Goal: Transaction & Acquisition: Purchase product/service

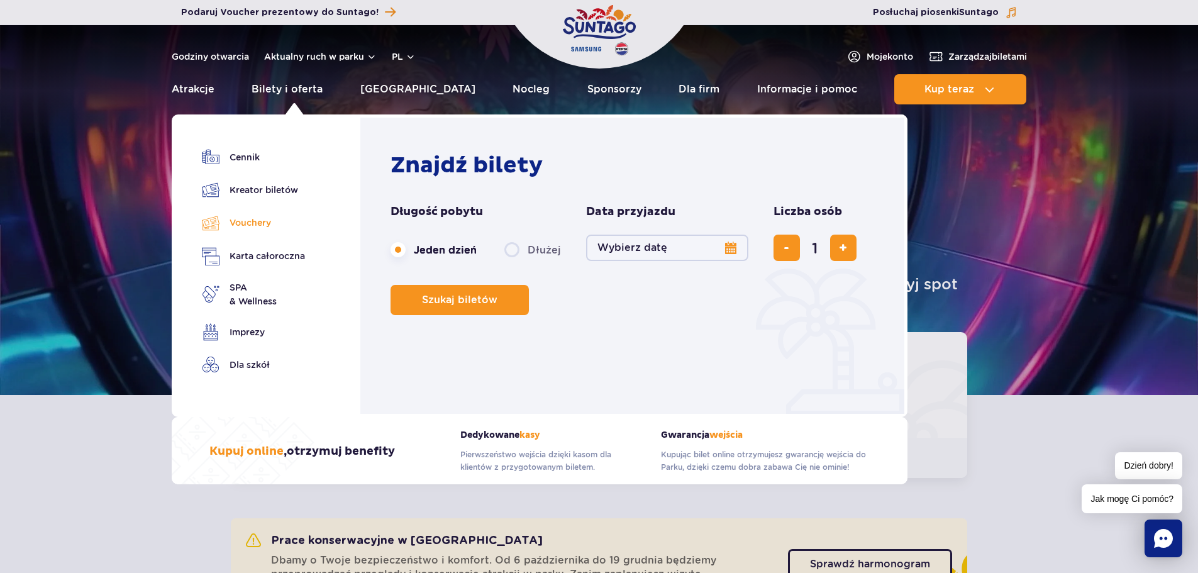
click at [249, 225] on link "Vouchery" at bounding box center [253, 223] width 103 height 18
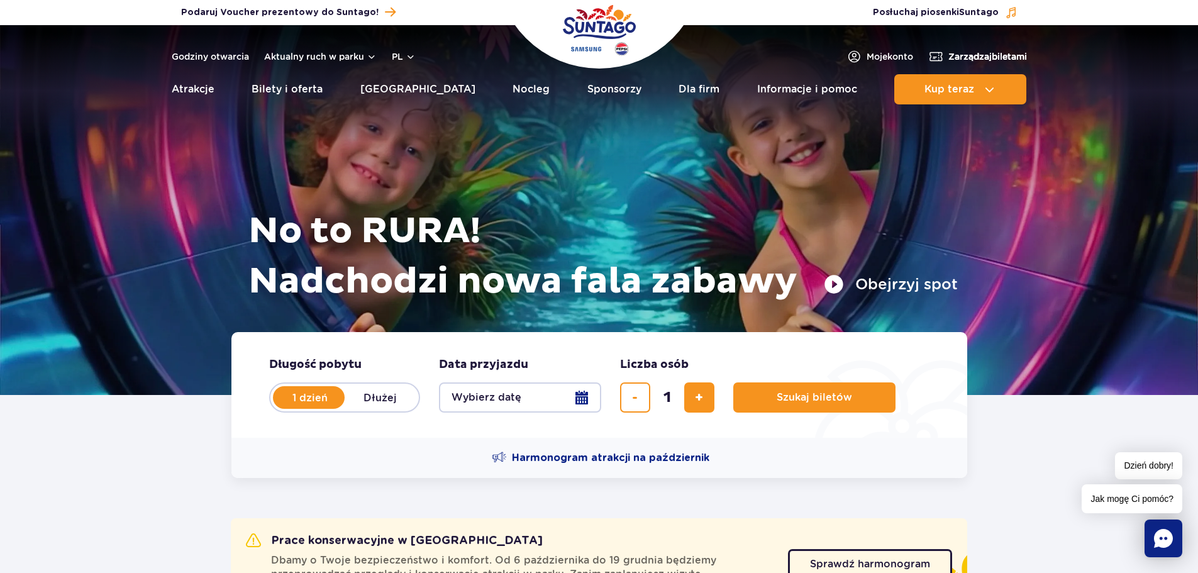
drag, startPoint x: 999, startPoint y: 57, endPoint x: 982, endPoint y: 57, distance: 16.4
click at [982, 57] on span "Zarządzaj biletami" at bounding box center [987, 56] width 79 height 13
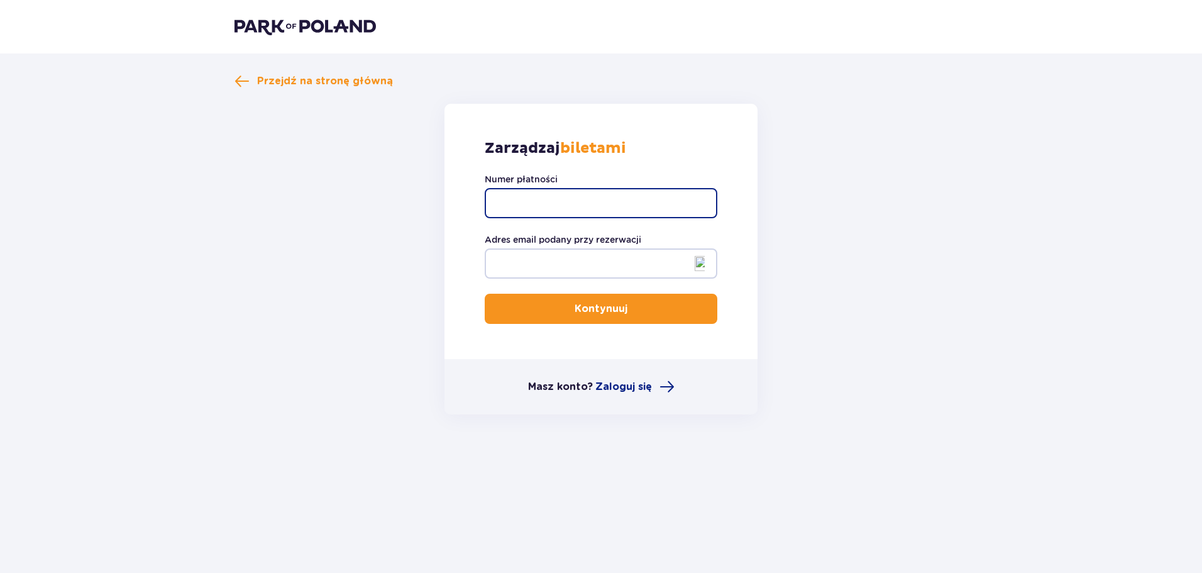
click at [561, 194] on input "Numer płatności" at bounding box center [601, 203] width 233 height 30
paste input "TR-VRC-JE0GK1X"
type input "TR-VRC-JE0GK1X"
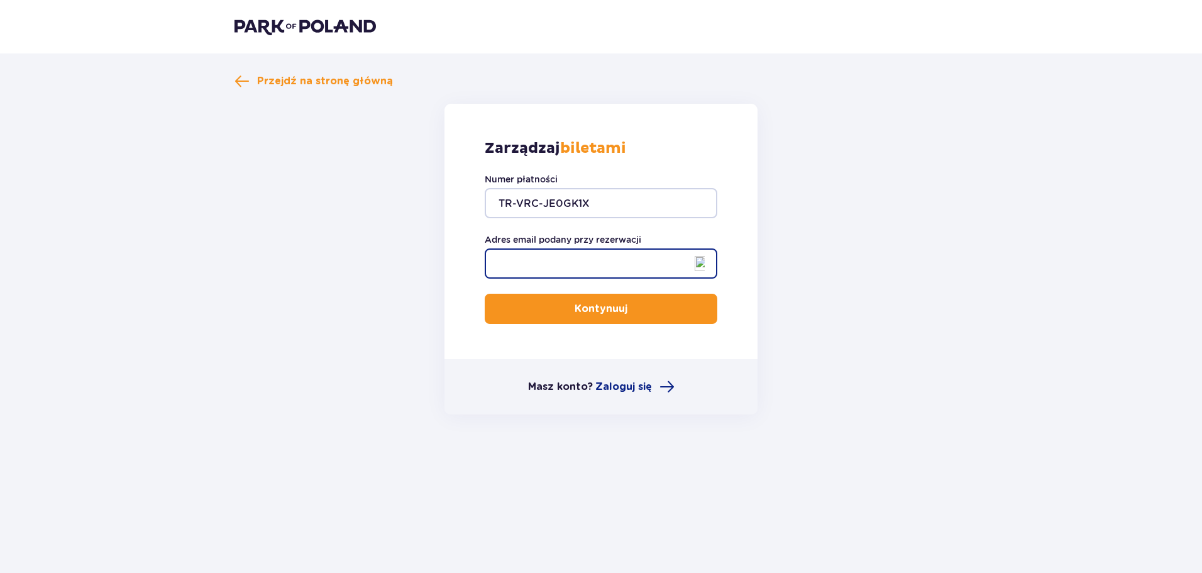
click at [534, 262] on input "Adres email podany przy rezerwacji" at bounding box center [601, 263] width 233 height 30
type input "[EMAIL_ADDRESS][DOMAIN_NAME]"
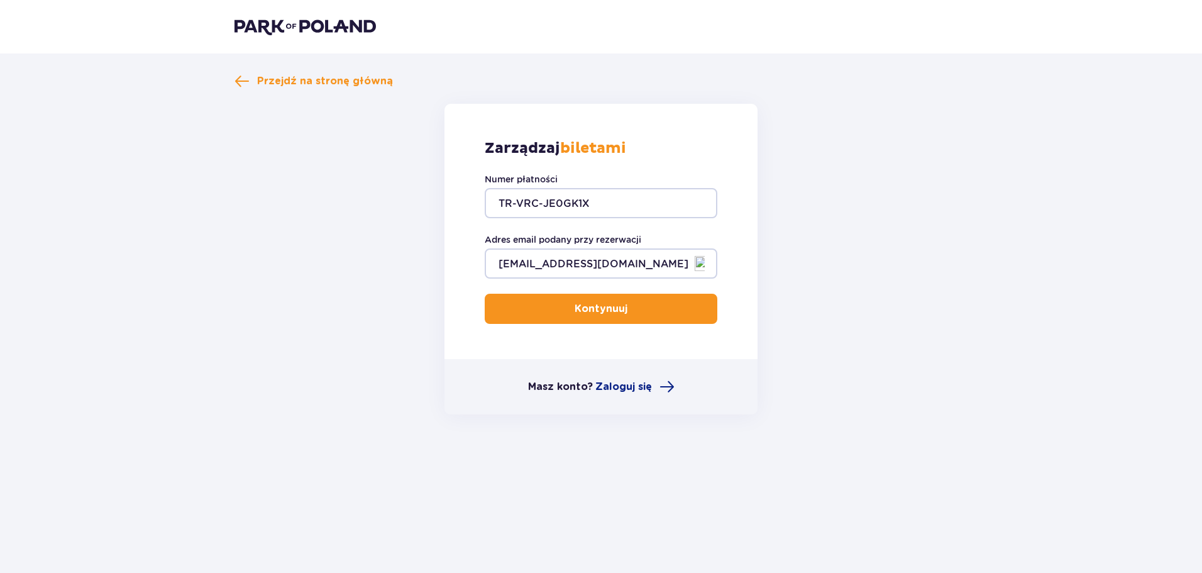
click at [608, 309] on p "Kontynuuj" at bounding box center [601, 309] width 53 height 14
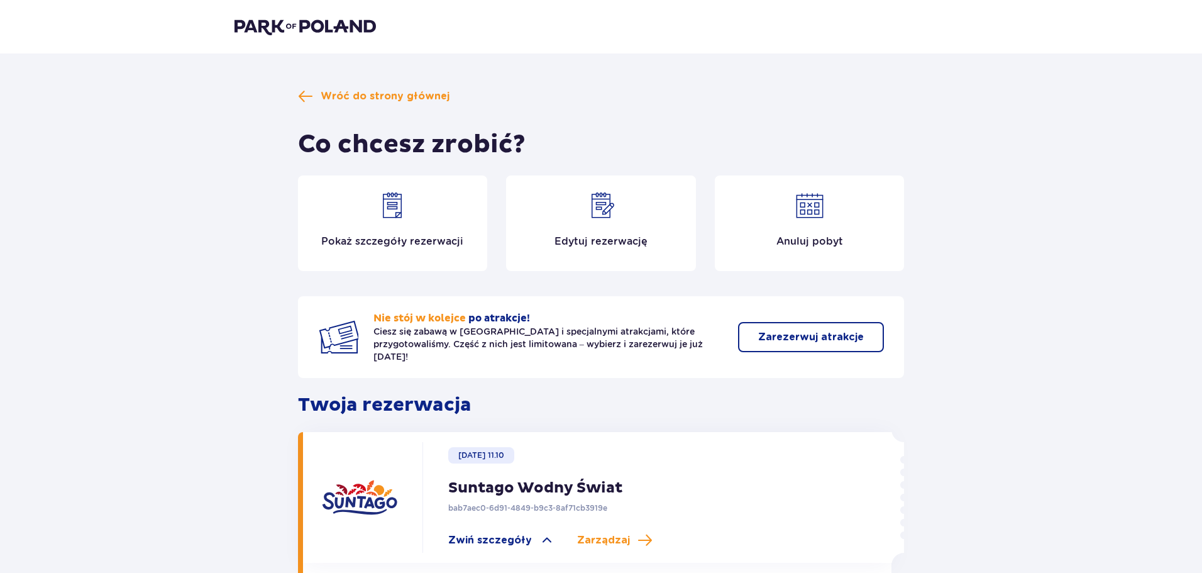
click at [816, 217] on img at bounding box center [810, 206] width 30 height 30
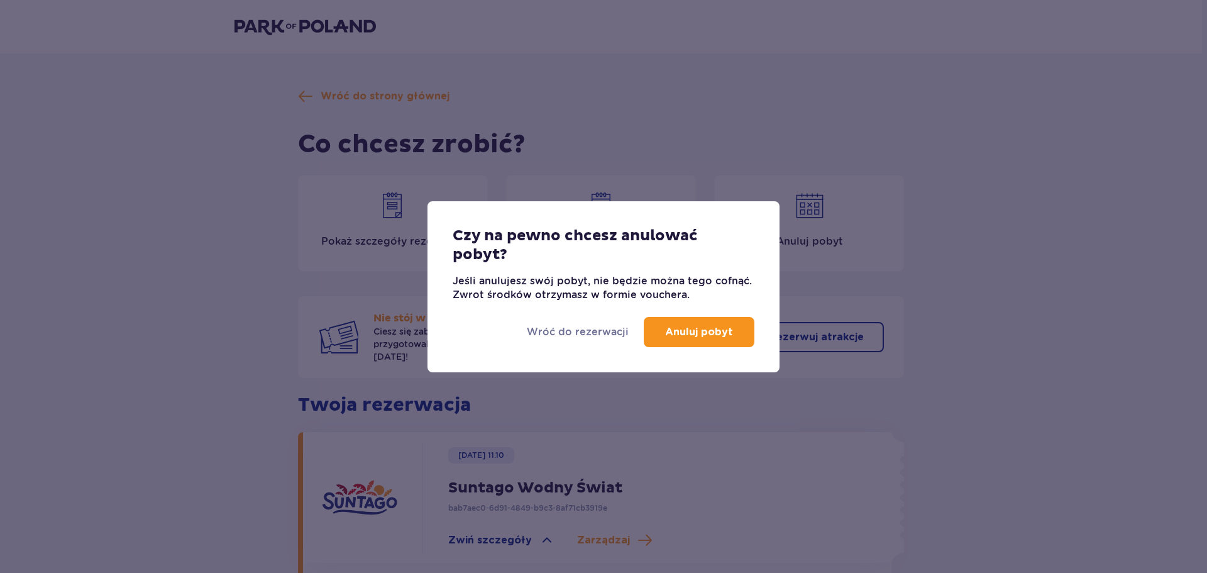
click at [689, 330] on p "Anuluj pobyt" at bounding box center [699, 332] width 68 height 14
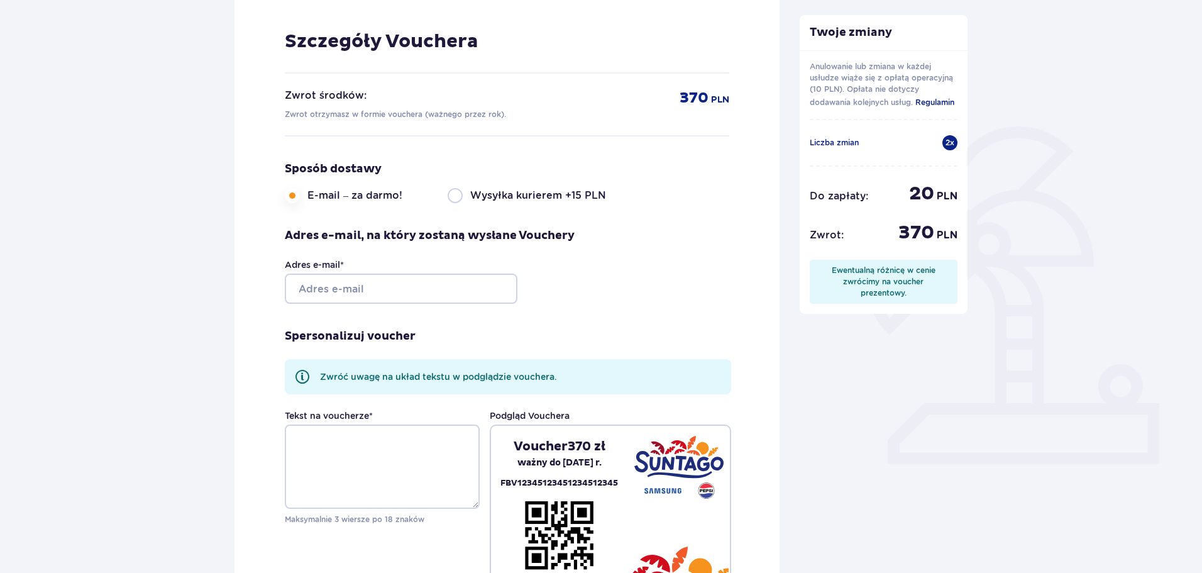
scroll to position [189, 0]
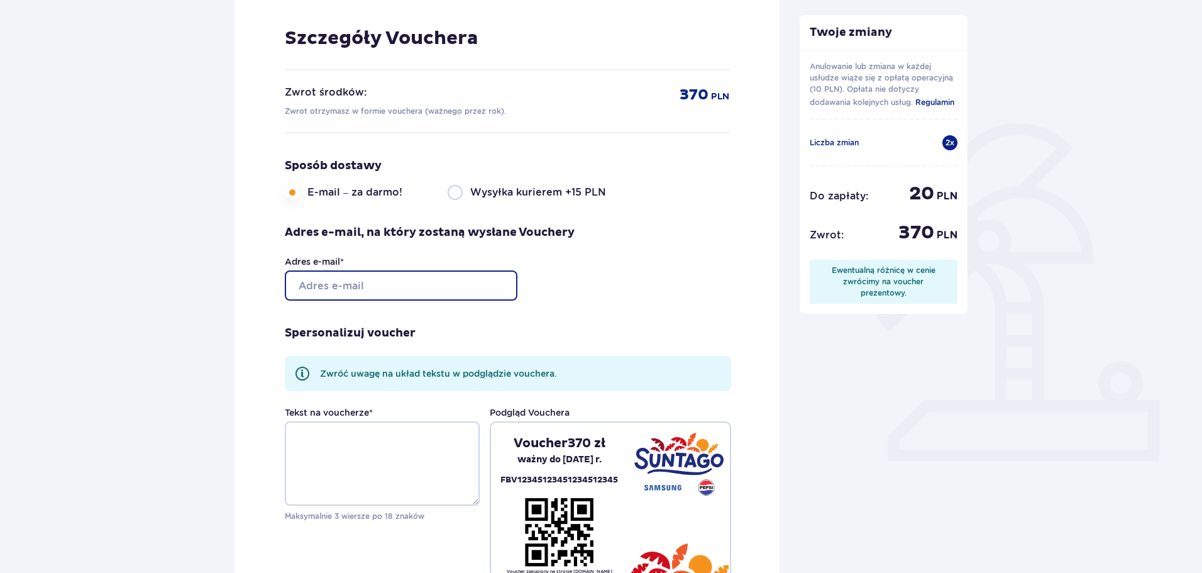
click at [369, 285] on input "Adres e-mail *" at bounding box center [401, 285] width 233 height 30
type input "[EMAIL_ADDRESS][DOMAIN_NAME]"
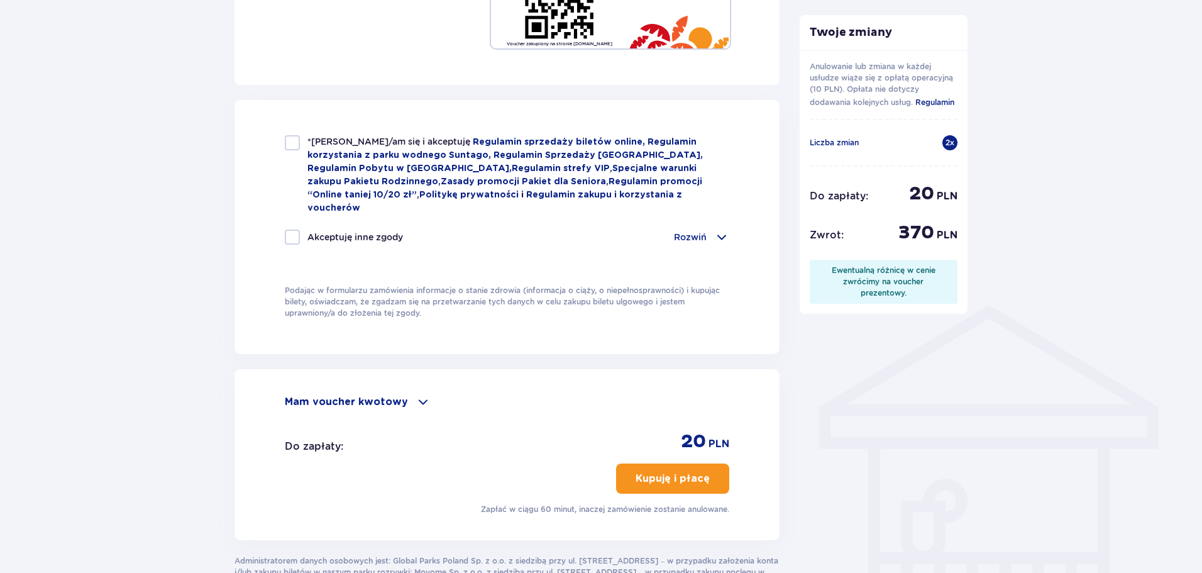
scroll to position [755, 0]
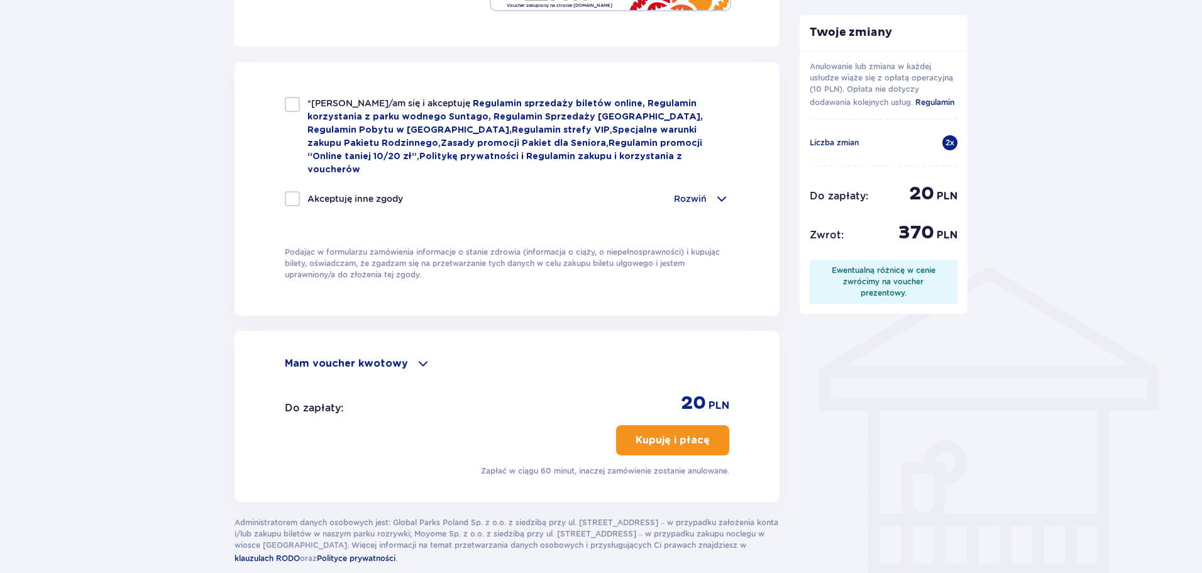
click at [295, 102] on div at bounding box center [292, 104] width 15 height 15
checkbox input "true"
click at [294, 191] on div at bounding box center [292, 198] width 15 height 15
checkbox input "true"
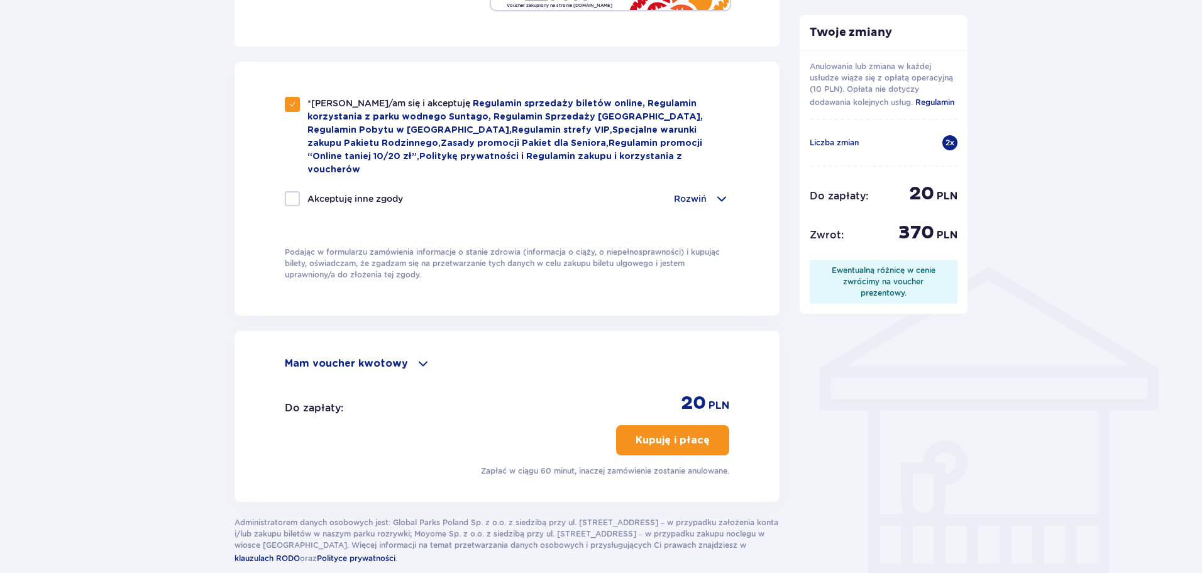
checkbox input "true"
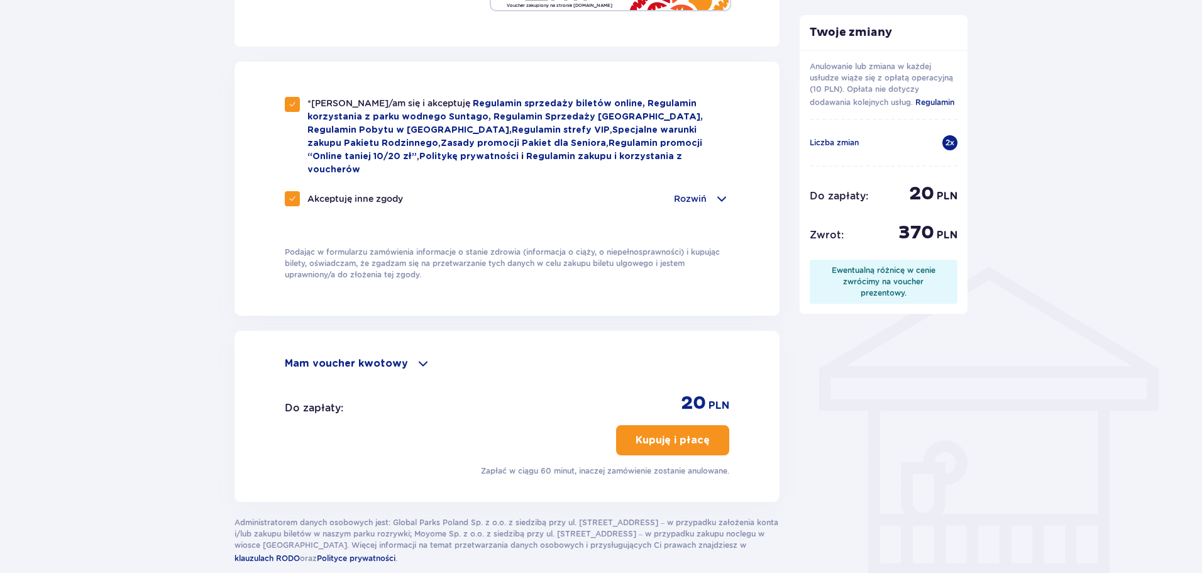
scroll to position [806, 0]
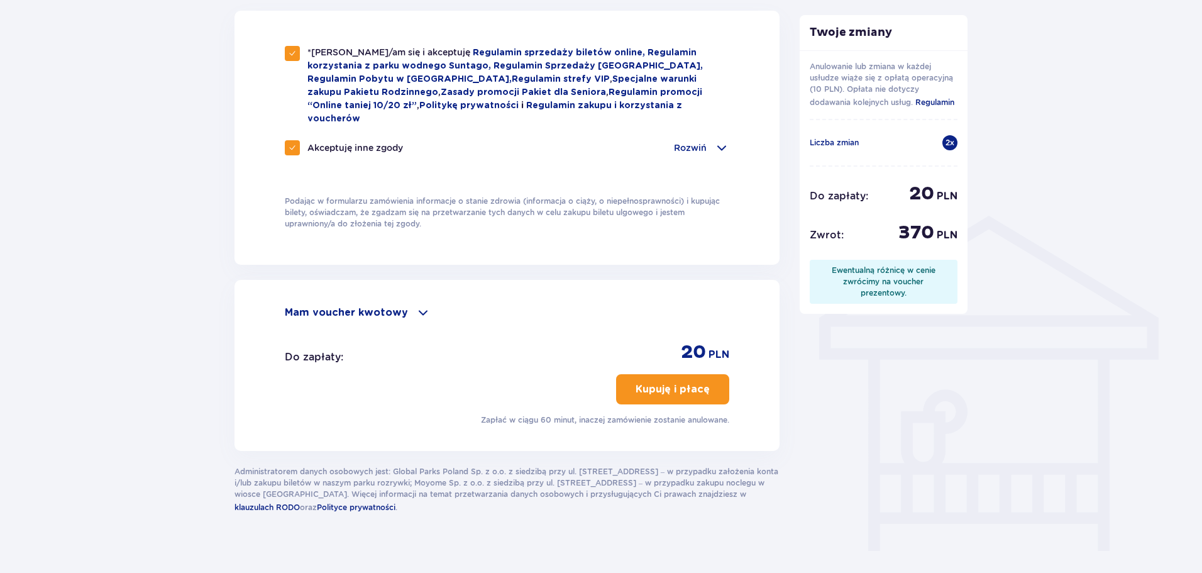
click at [675, 382] on p "Kupuję i płacę" at bounding box center [673, 389] width 74 height 14
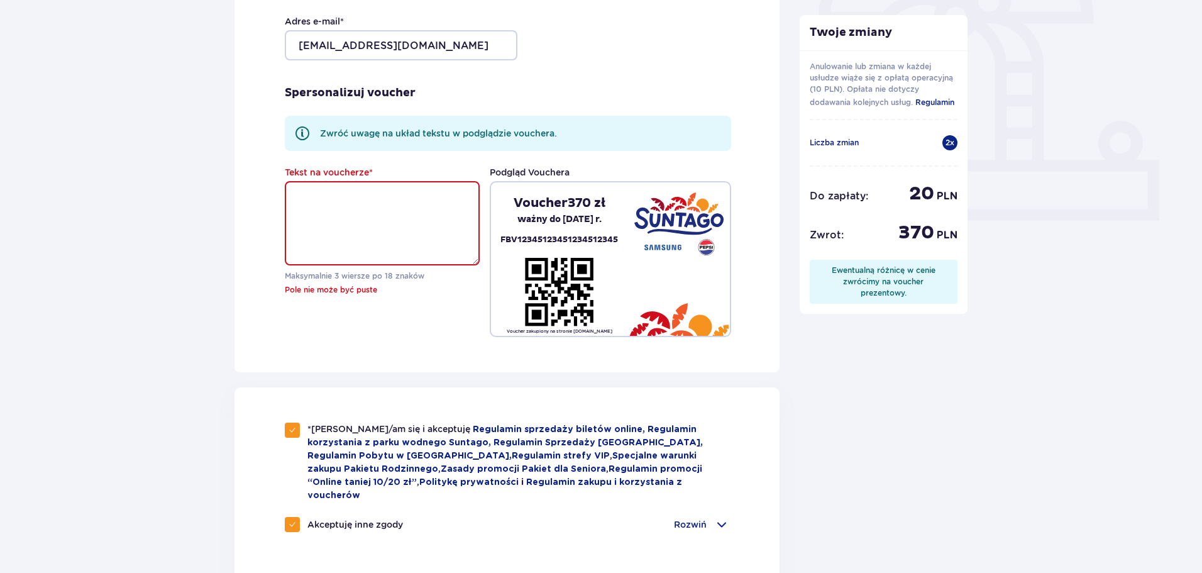
scroll to position [421, 0]
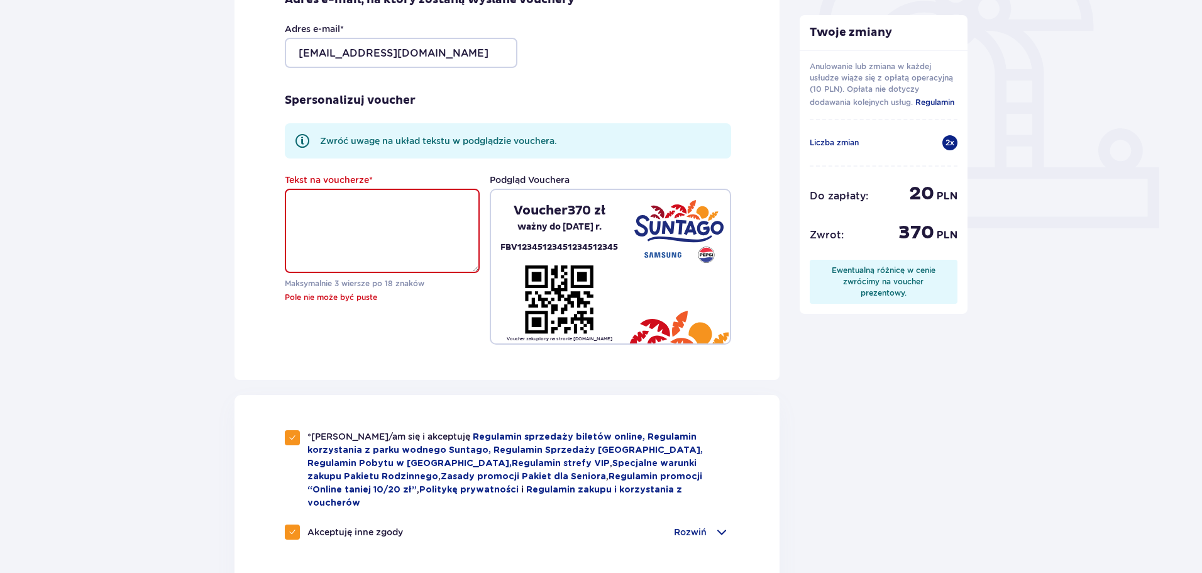
click at [334, 218] on textarea "Tekst na voucherze *" at bounding box center [382, 231] width 195 height 84
type textarea "zabawa"
click at [392, 387] on div "Zamówienie i płatność Szczegóły Vouchera Zwrot środków: Zwrot otrzymasz w formi…" at bounding box center [507, 305] width 545 height 1186
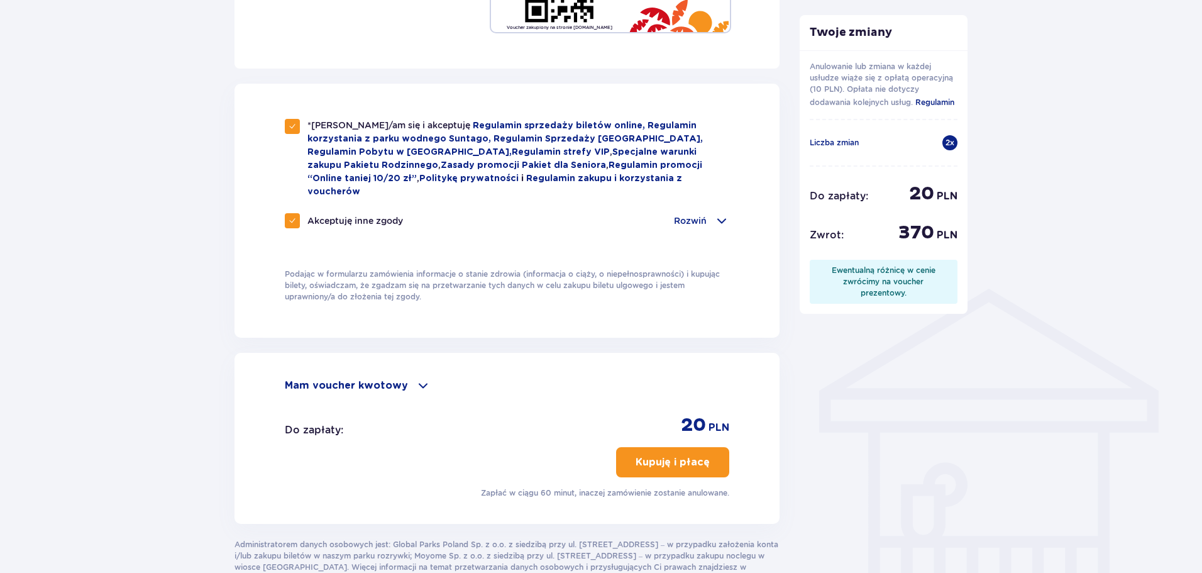
scroll to position [736, 0]
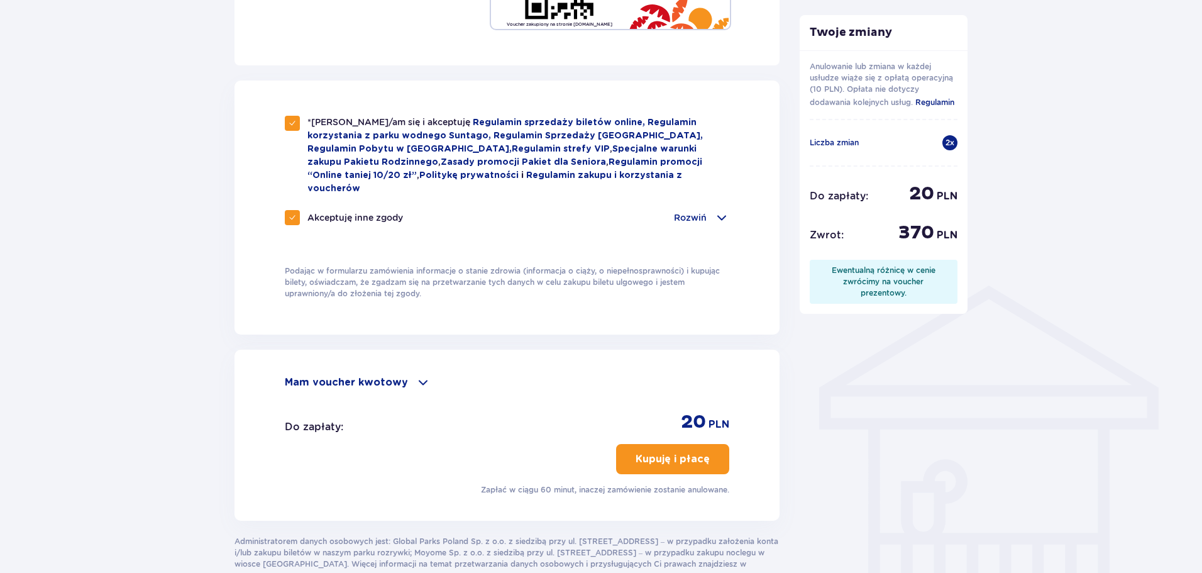
click at [672, 452] on p "Kupuję i płacę" at bounding box center [673, 459] width 74 height 14
